Goal: Task Accomplishment & Management: Use online tool/utility

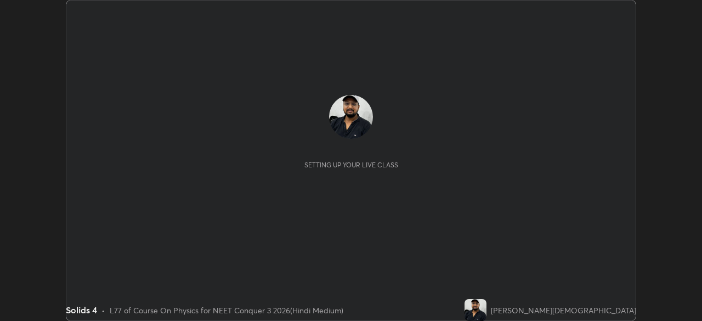
scroll to position [321, 702]
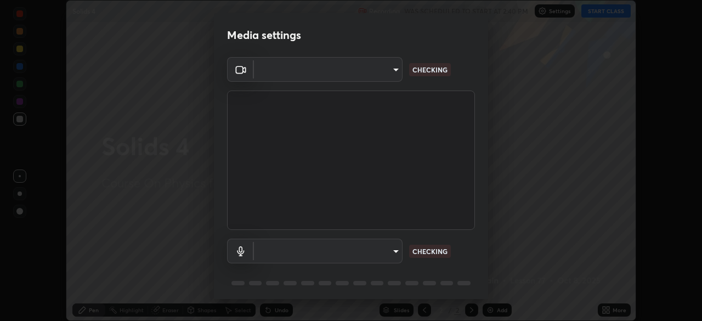
type input "fc38be1871f717ddc8e1b512eadbf63495b763d4820be899b5c927fedf8d93a0"
type input "communications"
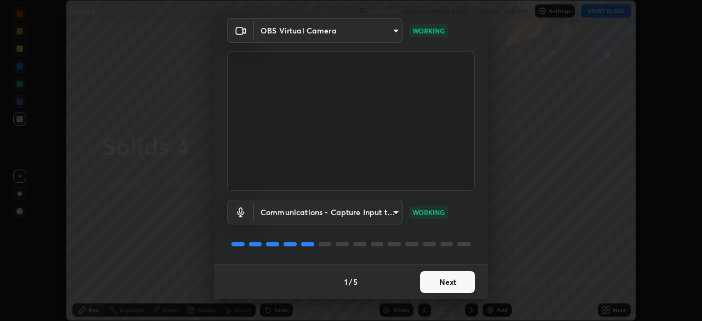
click at [442, 284] on button "Next" at bounding box center [447, 282] width 55 height 22
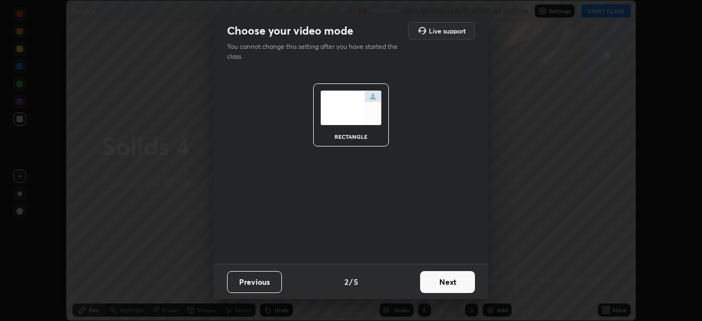
click at [448, 282] on button "Next" at bounding box center [447, 282] width 55 height 22
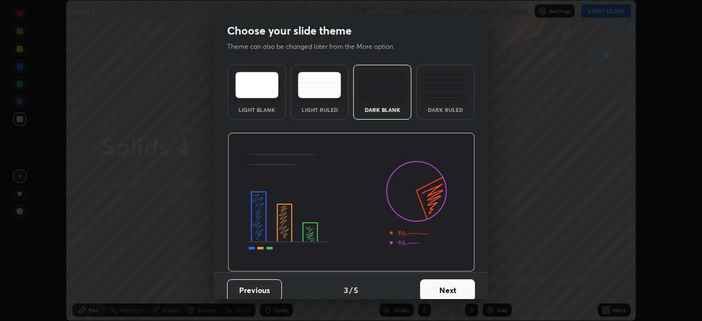
click at [451, 281] on button "Next" at bounding box center [447, 290] width 55 height 22
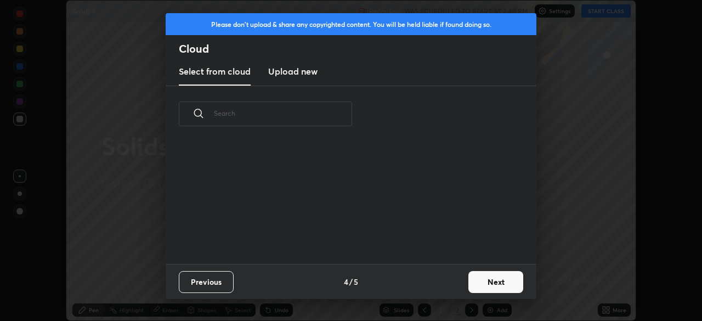
click at [480, 280] on button "Next" at bounding box center [495, 282] width 55 height 22
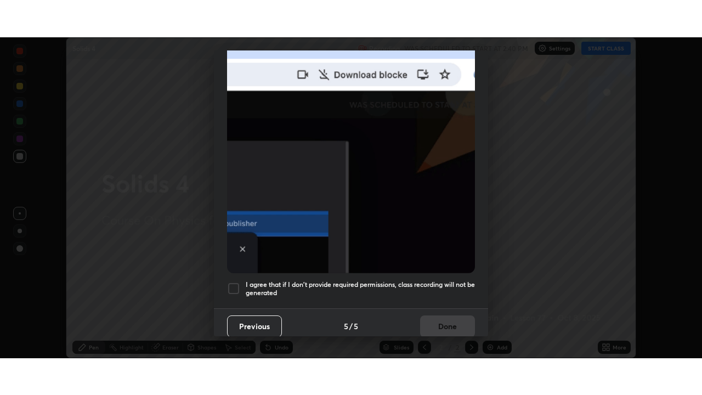
scroll to position [263, 0]
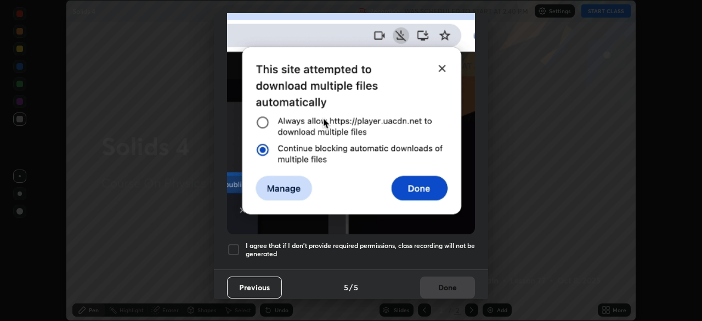
click at [233, 248] on div at bounding box center [233, 249] width 13 height 13
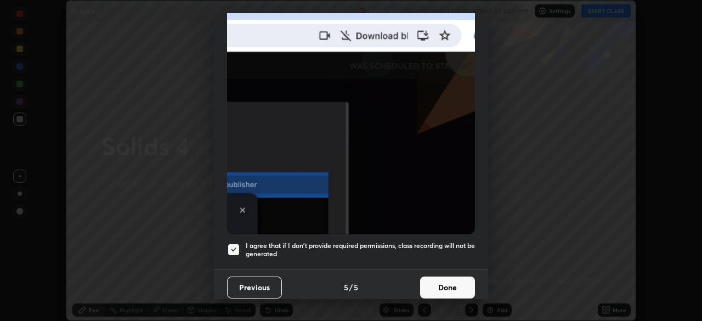
click at [439, 277] on button "Done" at bounding box center [447, 287] width 55 height 22
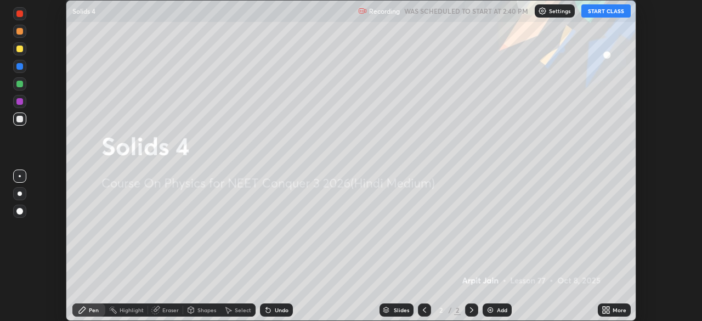
click at [599, 11] on button "START CLASS" at bounding box center [605, 10] width 49 height 13
click at [608, 310] on icon at bounding box center [608, 311] width 3 height 3
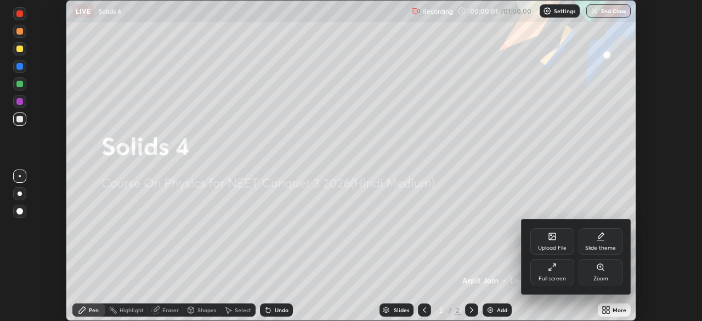
click at [554, 269] on icon at bounding box center [552, 267] width 9 height 9
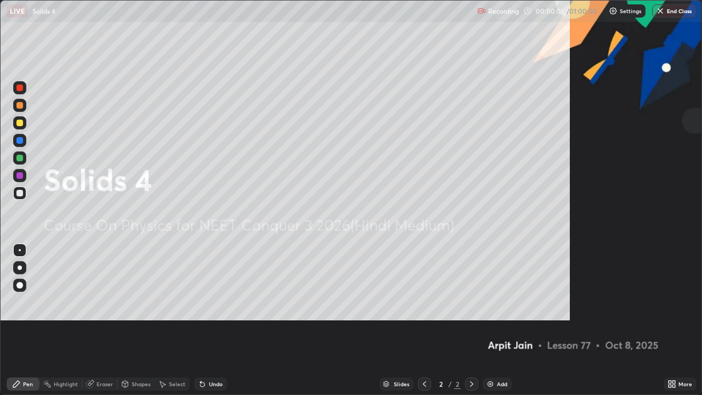
scroll to position [395, 702]
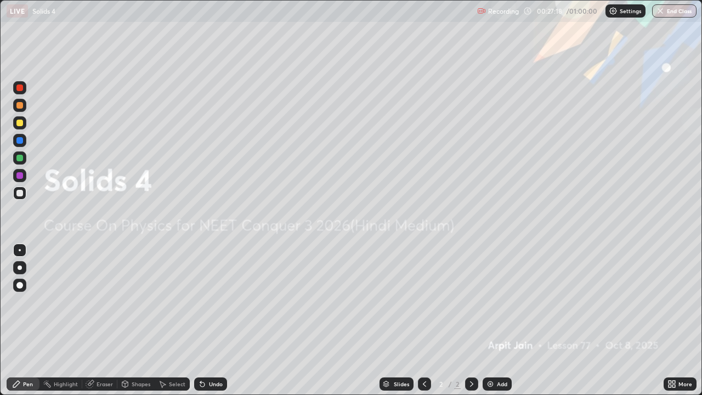
click at [492, 320] on img at bounding box center [490, 384] width 9 height 9
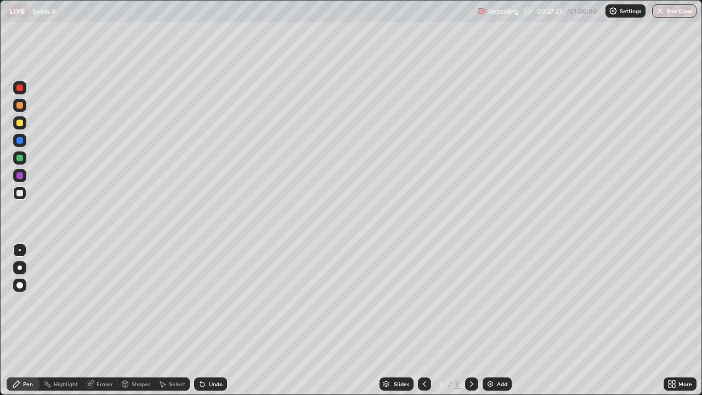
click at [0, 320] on div "Pen Highlight Eraser Shapes Select Undo Slides 3 / 3 Add More" at bounding box center [351, 384] width 702 height 22
click at [20, 121] on div at bounding box center [19, 123] width 7 height 7
click at [103, 320] on div "Eraser" at bounding box center [105, 383] width 16 height 5
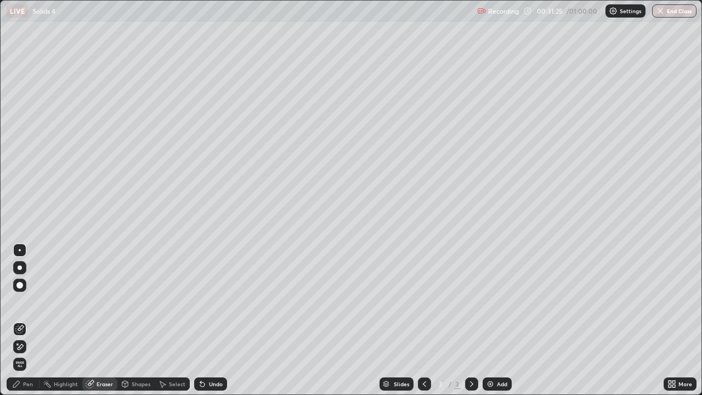
click at [25, 320] on div "Pen" at bounding box center [28, 383] width 10 height 5
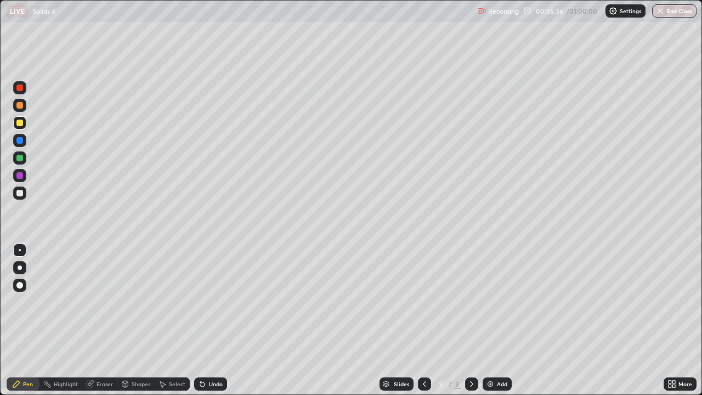
click at [493, 320] on div "Add" at bounding box center [497, 383] width 29 height 13
click at [205, 320] on icon at bounding box center [202, 384] width 9 height 9
click at [19, 142] on div at bounding box center [19, 140] width 7 height 7
click at [18, 159] on div at bounding box center [19, 158] width 7 height 7
click at [22, 122] on div at bounding box center [19, 123] width 7 height 7
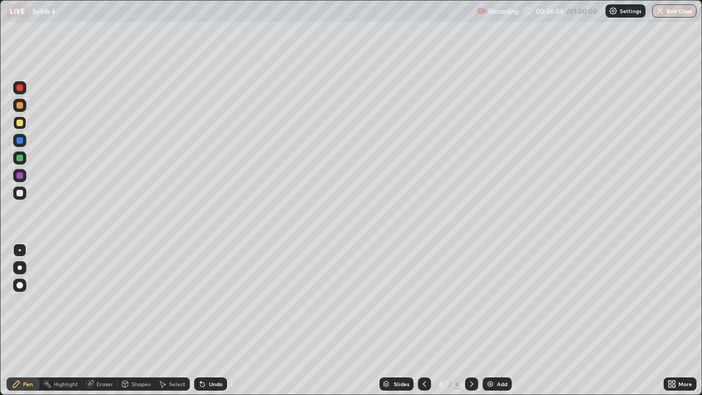
click at [19, 90] on div at bounding box center [19, 87] width 7 height 7
click at [17, 194] on div at bounding box center [19, 193] width 7 height 7
click at [19, 267] on div at bounding box center [20, 267] width 4 height 4
click at [19, 127] on div at bounding box center [19, 122] width 13 height 13
click at [19, 138] on div at bounding box center [19, 140] width 7 height 7
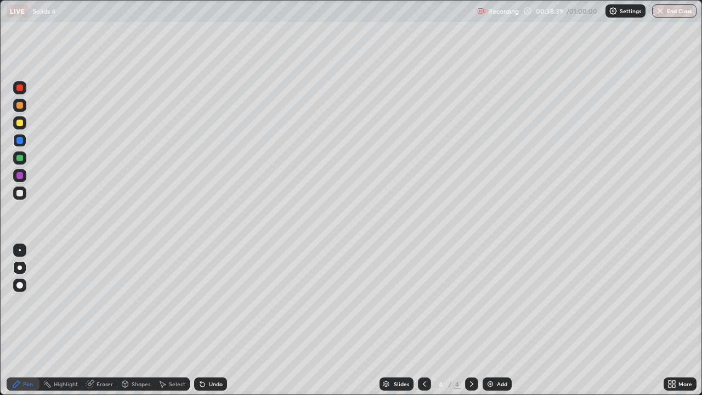
click at [21, 161] on div at bounding box center [19, 158] width 7 height 7
click at [25, 191] on div at bounding box center [19, 192] width 13 height 13
click at [494, 320] on div "Add" at bounding box center [497, 383] width 29 height 13
click at [665, 9] on button "End Class" at bounding box center [674, 10] width 43 height 13
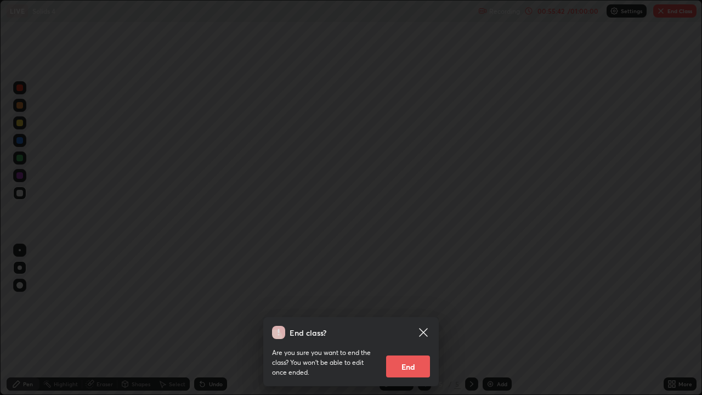
click at [419, 320] on button "End" at bounding box center [408, 366] width 44 height 22
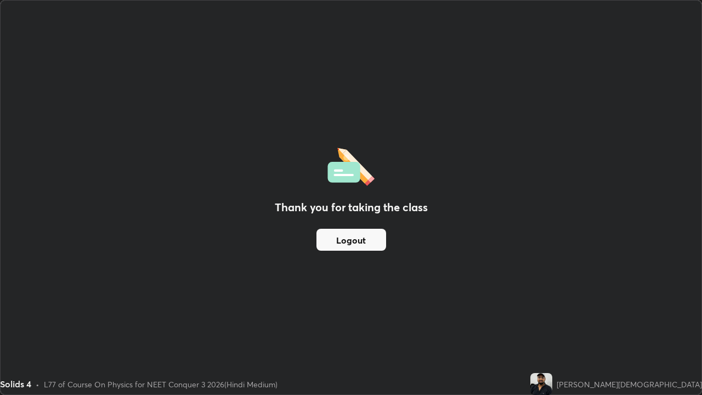
click at [362, 240] on button "Logout" at bounding box center [351, 240] width 70 height 22
